Goal: Information Seeking & Learning: Learn about a topic

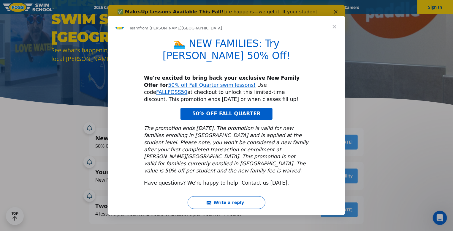
click at [249, 111] on span "50% OFF FALL QUARTER" at bounding box center [226, 113] width 68 height 6
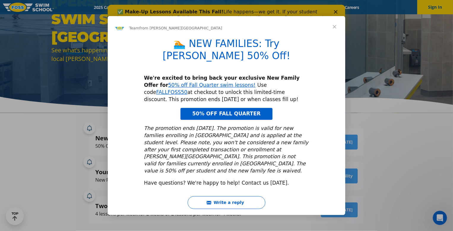
click at [336, 37] on span "Close" at bounding box center [334, 26] width 21 height 21
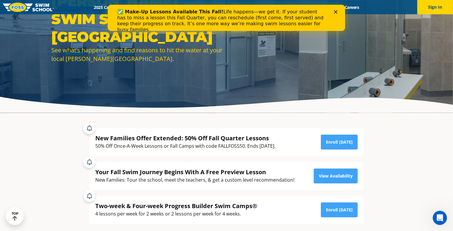
click at [336, 11] on polygon "Close" at bounding box center [335, 12] width 4 height 4
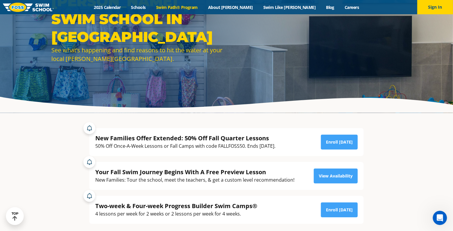
click at [185, 8] on link "Swim Path® Program" at bounding box center [177, 7] width 52 height 6
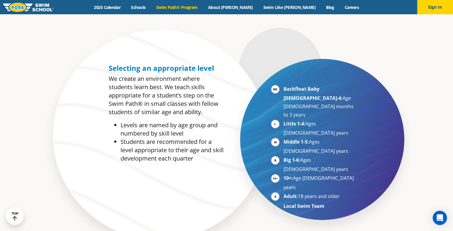
scroll to position [285, 0]
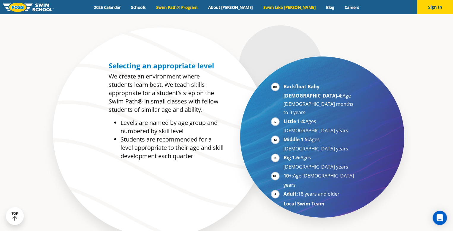
click at [269, 8] on link "Swim Like [PERSON_NAME]" at bounding box center [289, 7] width 63 height 6
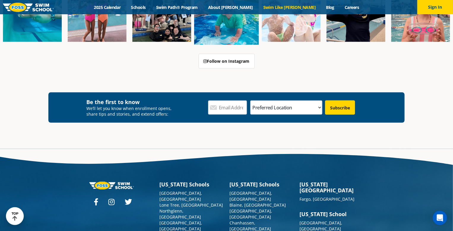
scroll to position [1812, 0]
